Goal: Navigation & Orientation: Find specific page/section

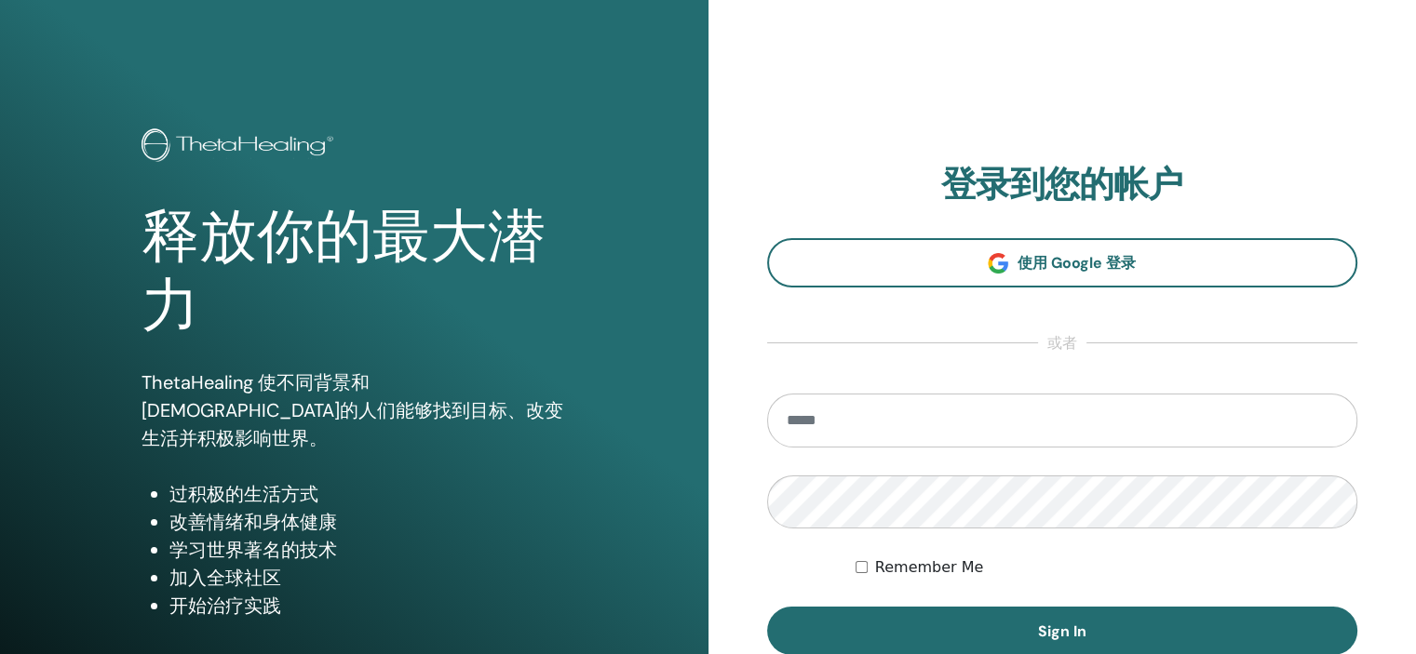
click at [993, 420] on input "email" at bounding box center [1062, 421] width 591 height 54
type input "**********"
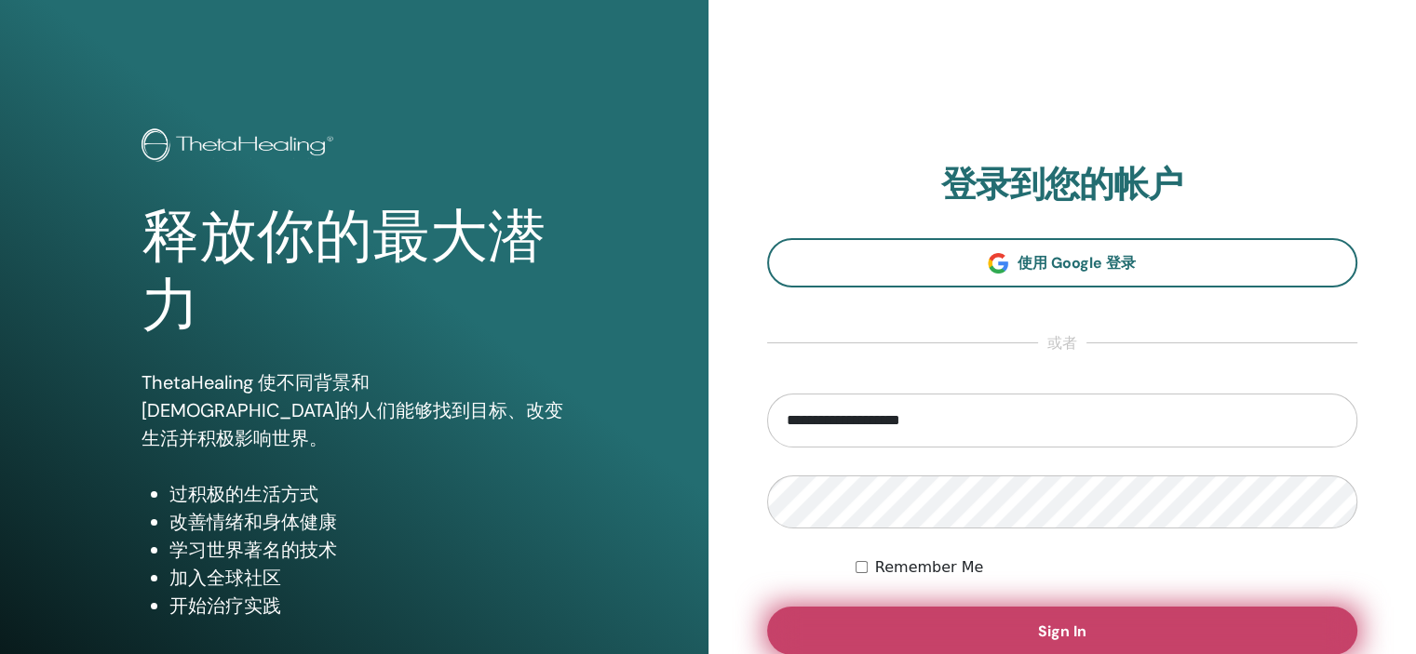
click at [878, 613] on button "Sign In" at bounding box center [1062, 631] width 591 height 48
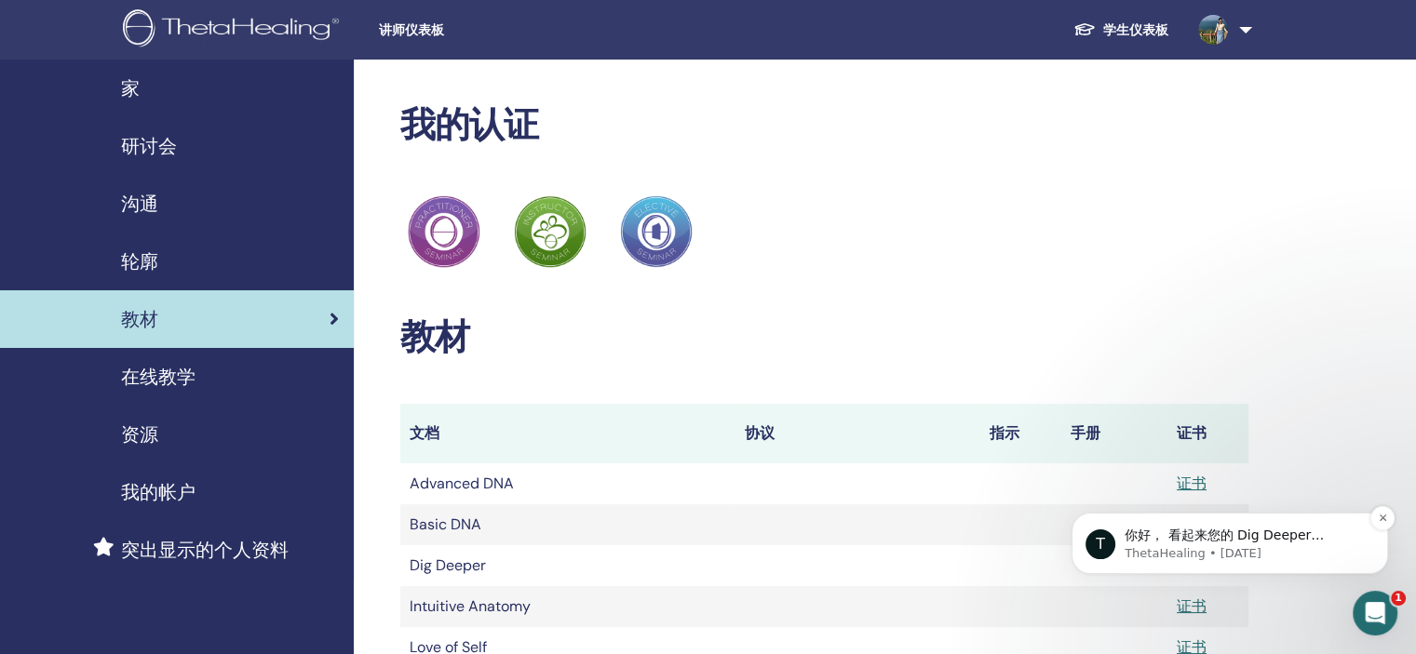
click at [1246, 537] on p "你好， 看起来您的 Dig Deeper Instructor 证书现在已出现在您的 TH 个人资料上。" at bounding box center [1244, 536] width 240 height 19
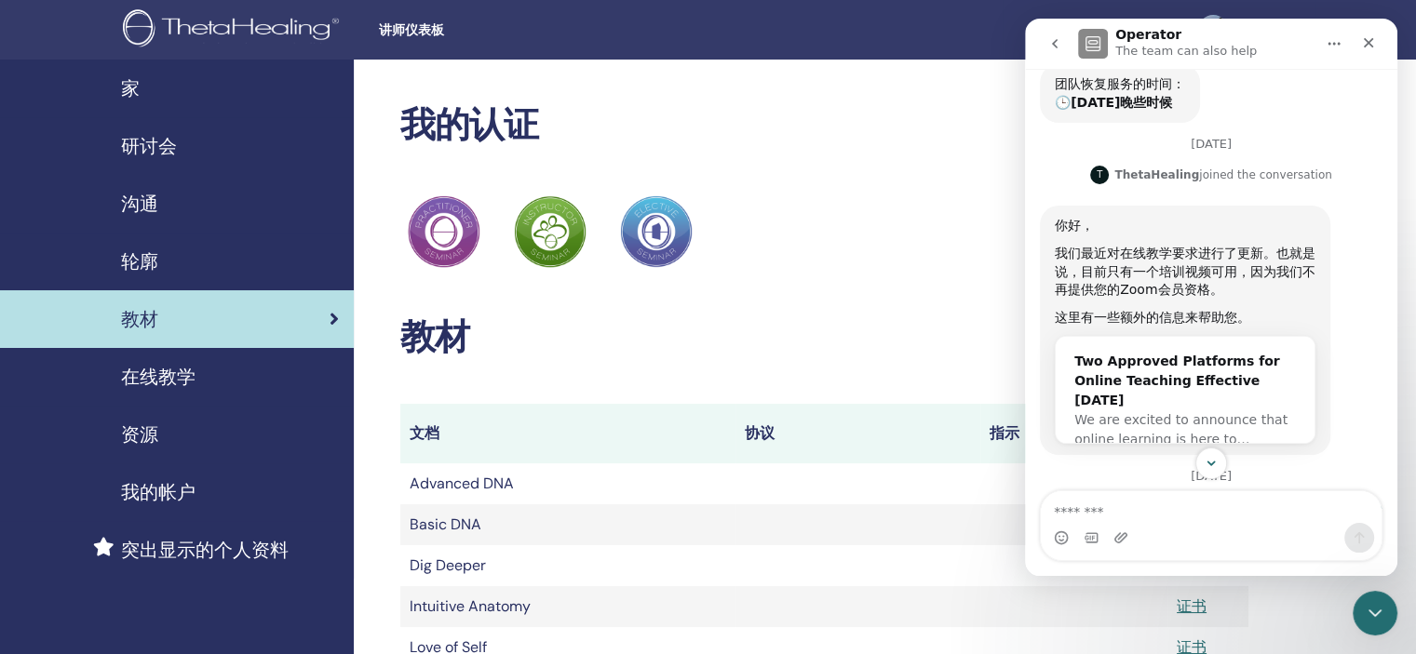
scroll to position [880, 0]
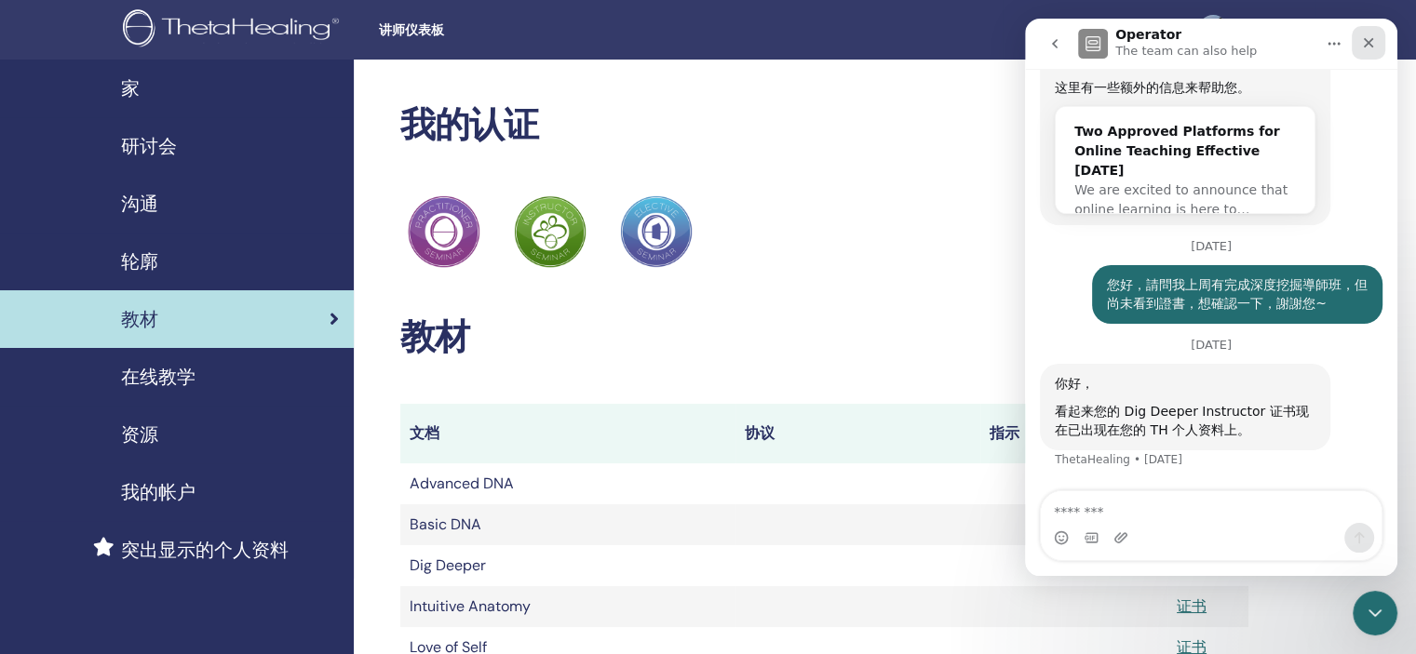
click at [1376, 37] on div "Close" at bounding box center [1368, 43] width 34 height 34
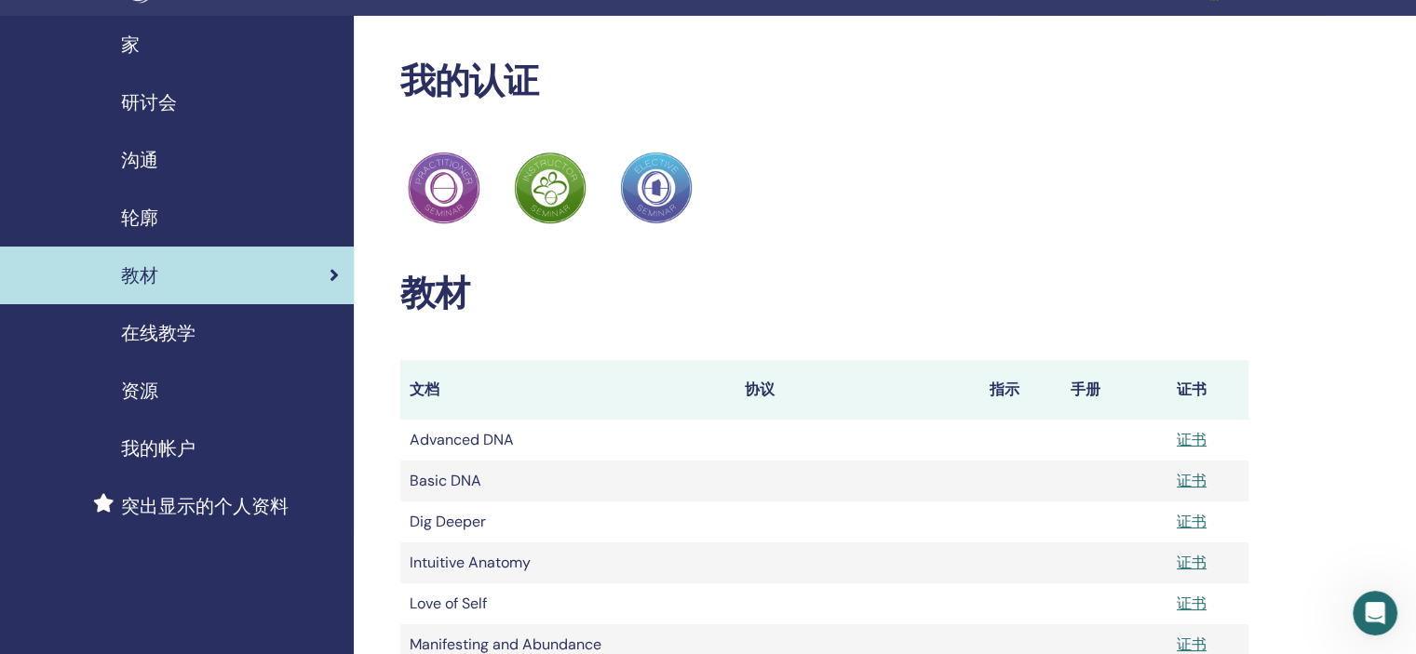
scroll to position [0, 0]
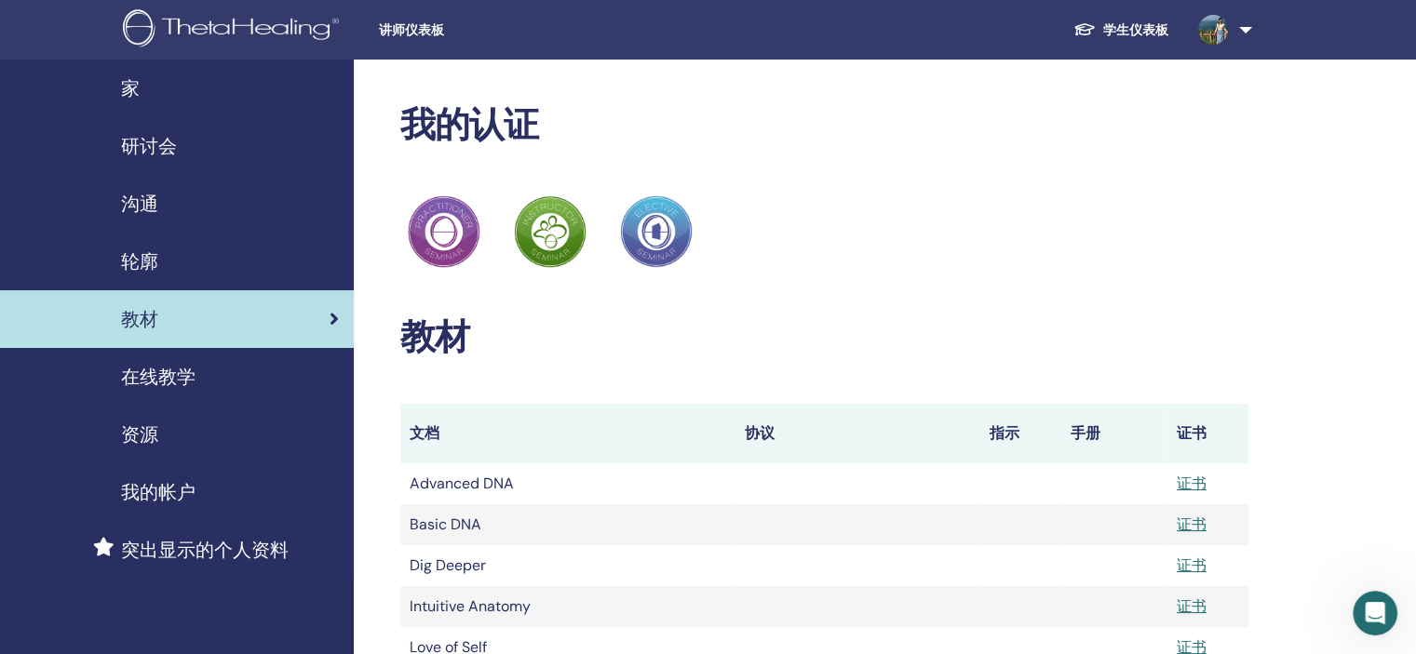
click at [1147, 30] on link "学生仪表板" at bounding box center [1120, 30] width 125 height 34
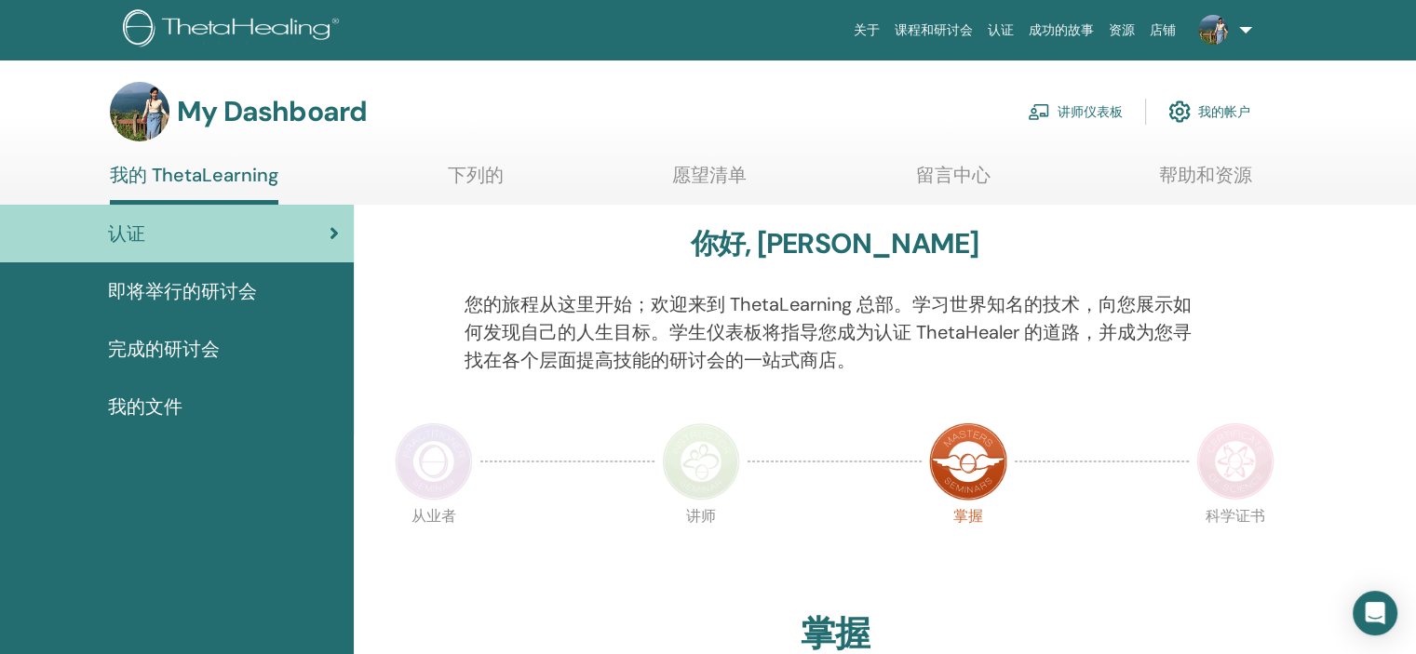
click at [302, 33] on img at bounding box center [234, 30] width 222 height 42
